Goal: Find specific page/section: Find specific page/section

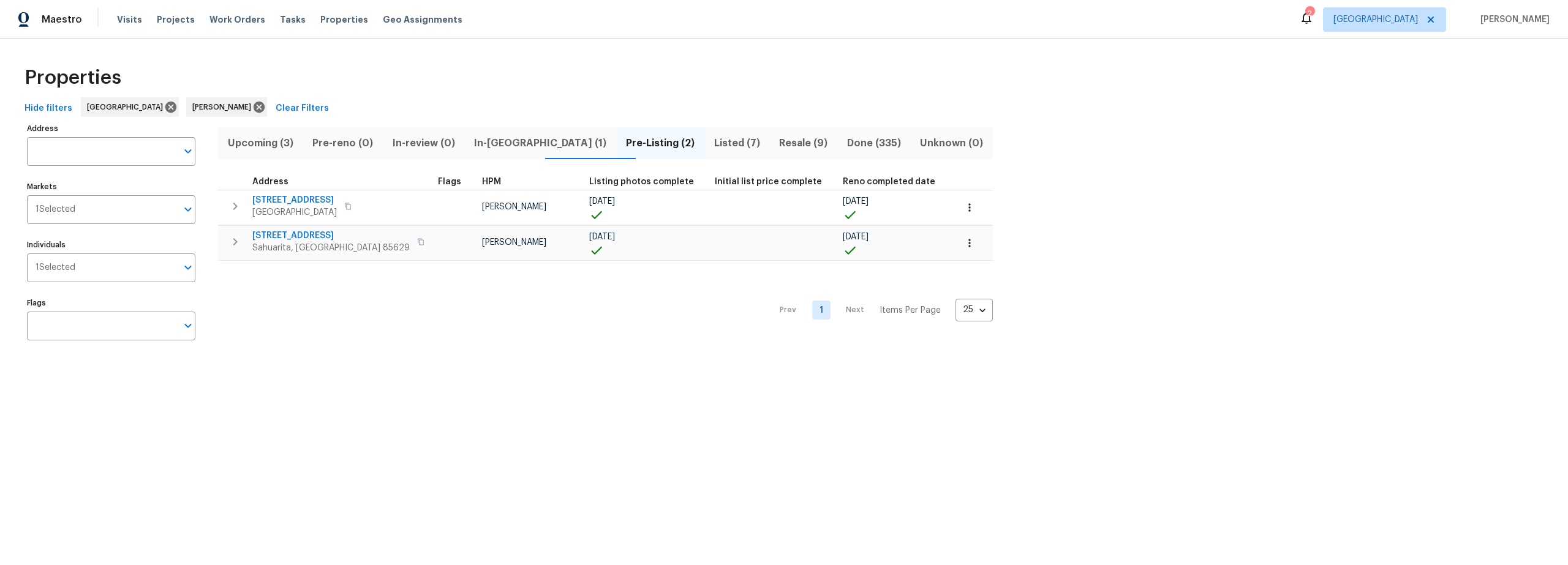
click at [512, 143] on span "In-[GEOGRAPHIC_DATA] (1)" at bounding box center [540, 143] width 137 height 17
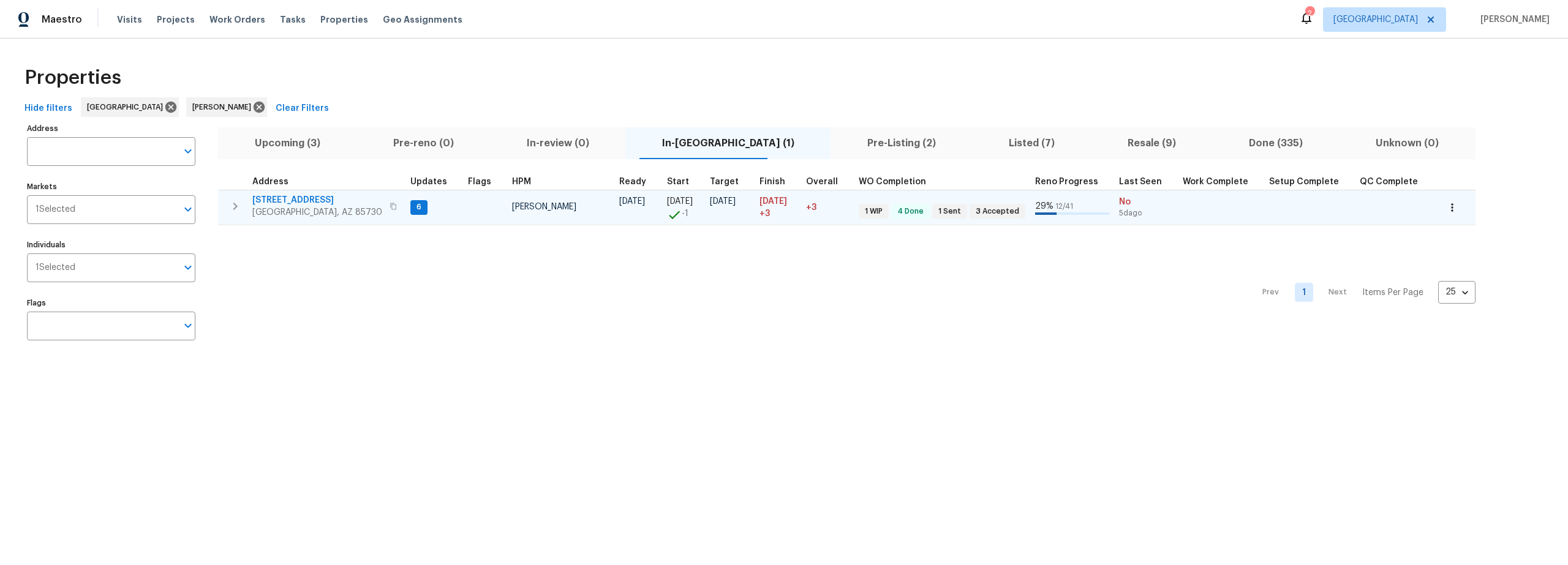
click at [389, 207] on icon "button" at bounding box center [393, 206] width 8 height 8
